Goal: Find contact information: Obtain details needed to contact an individual or organization

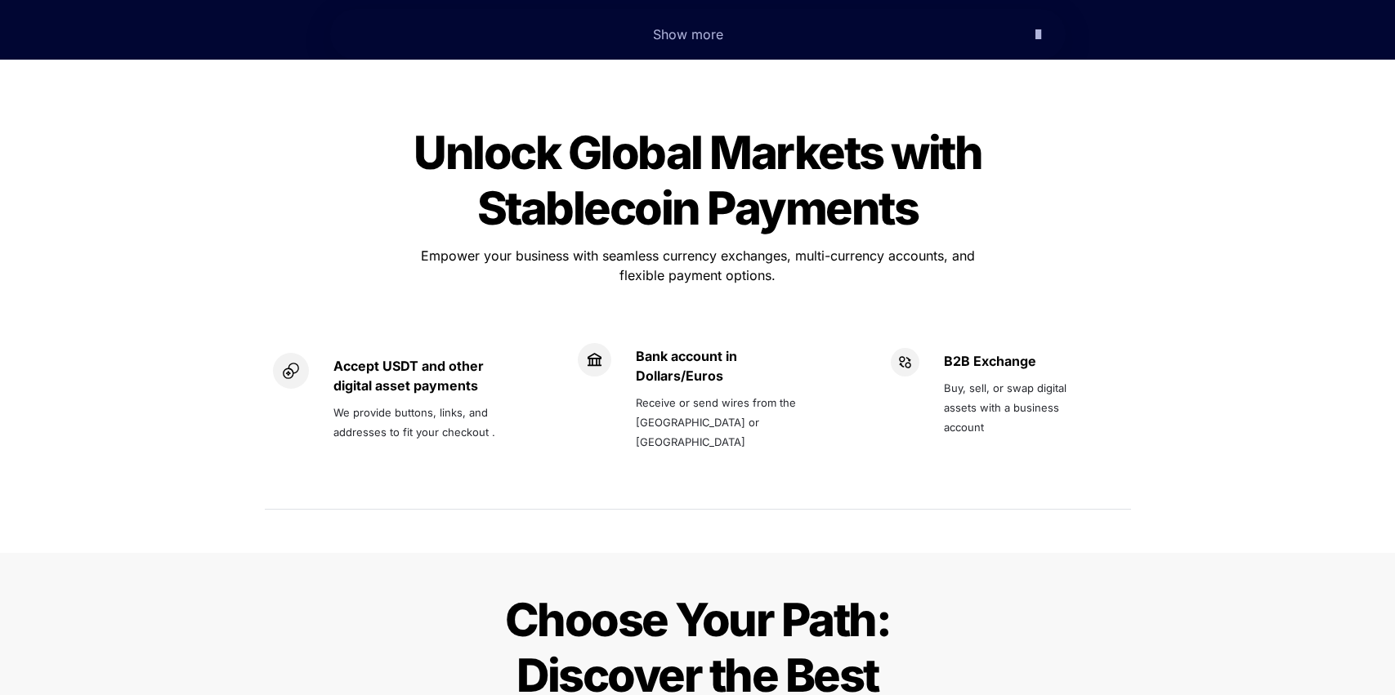
scroll to position [1026, 0]
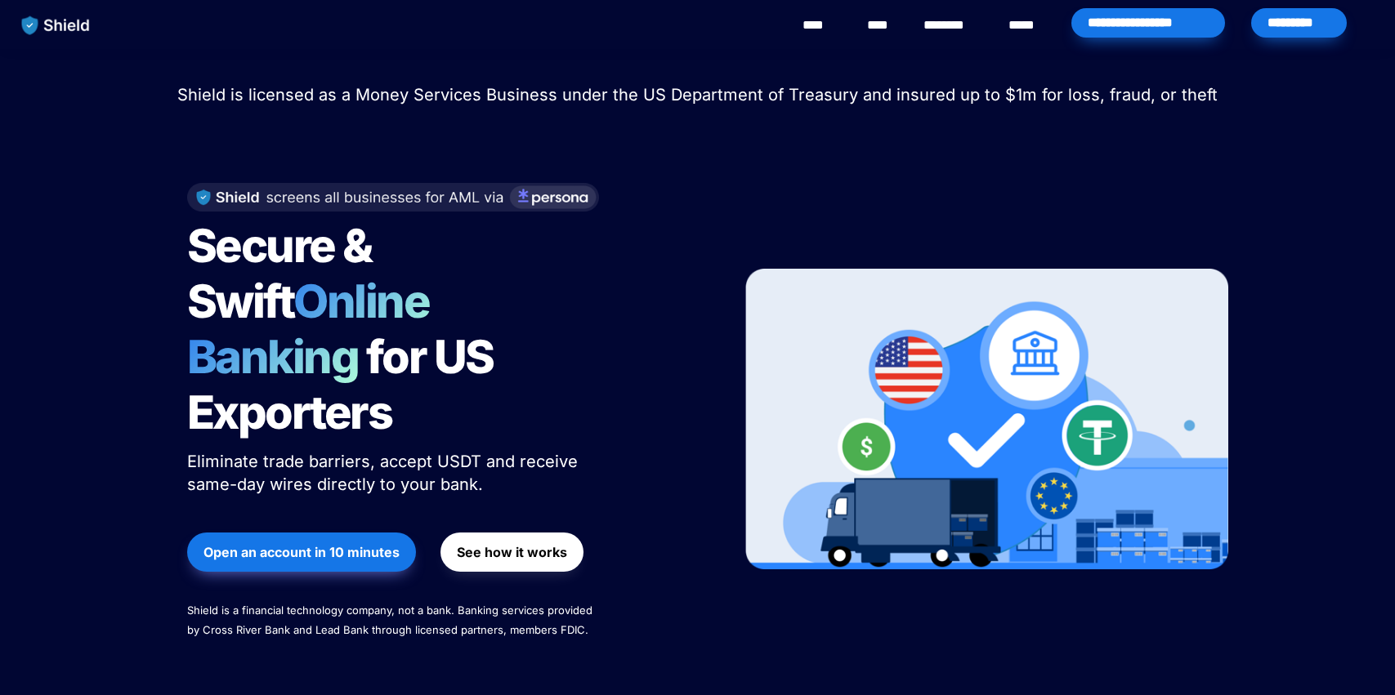
click at [950, 25] on link "********" at bounding box center [952, 26] width 58 height 20
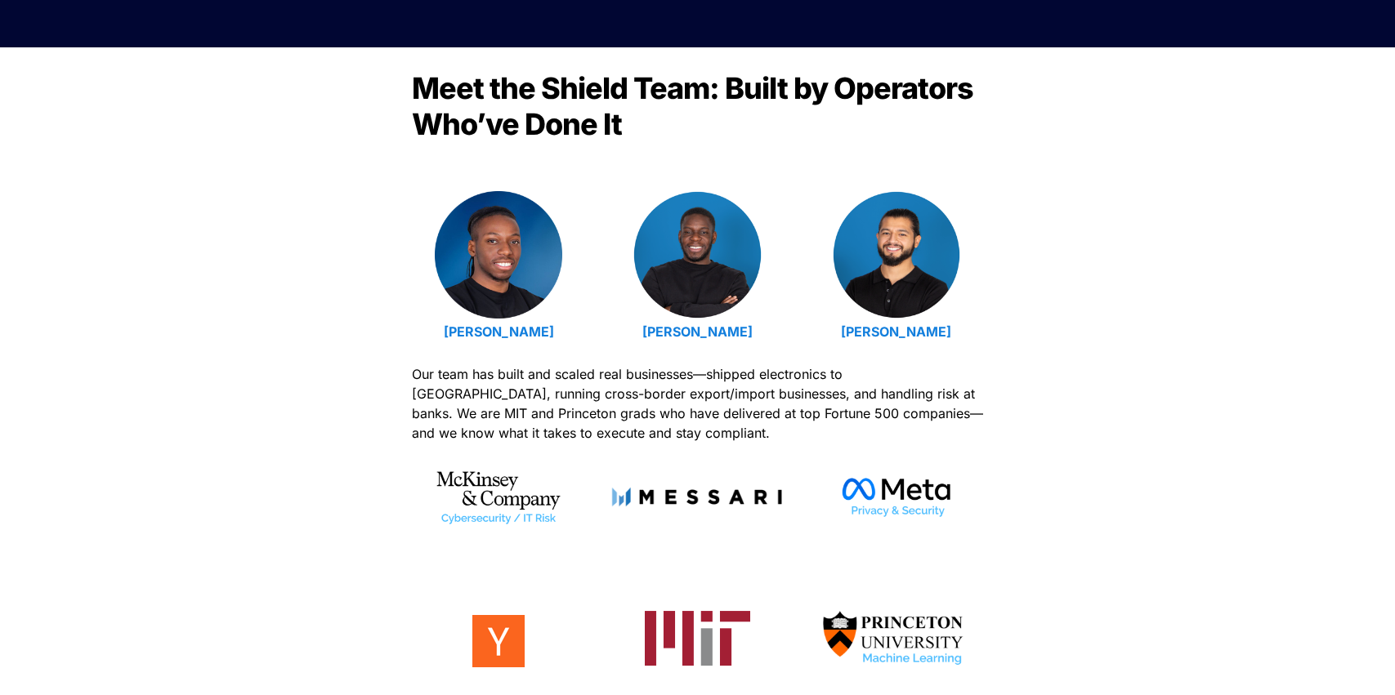
scroll to position [484, 0]
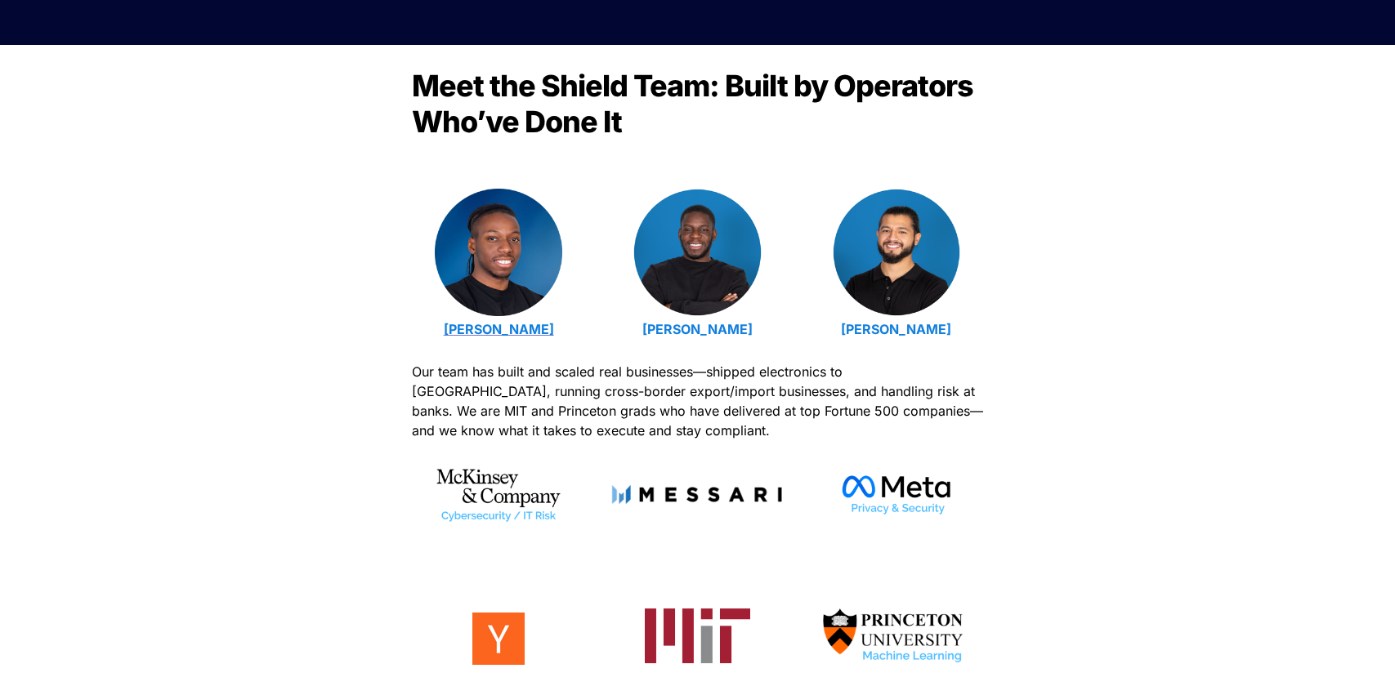
drag, startPoint x: 567, startPoint y: 331, endPoint x: 437, endPoint y: 327, distance: 130.0
click at [437, 327] on p "Emmanuel Udotong" at bounding box center [499, 329] width 174 height 26
copy strong "Emmanuel Udotong"
